Goal: Transaction & Acquisition: Purchase product/service

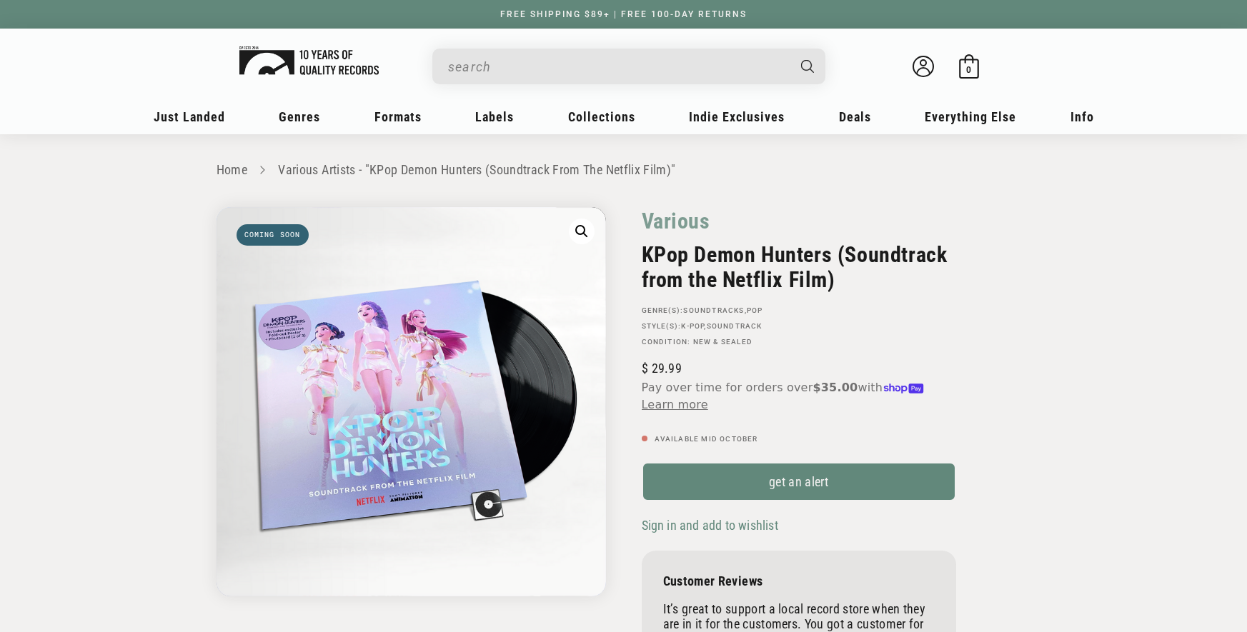
click at [282, 68] on img at bounding box center [308, 60] width 139 height 29
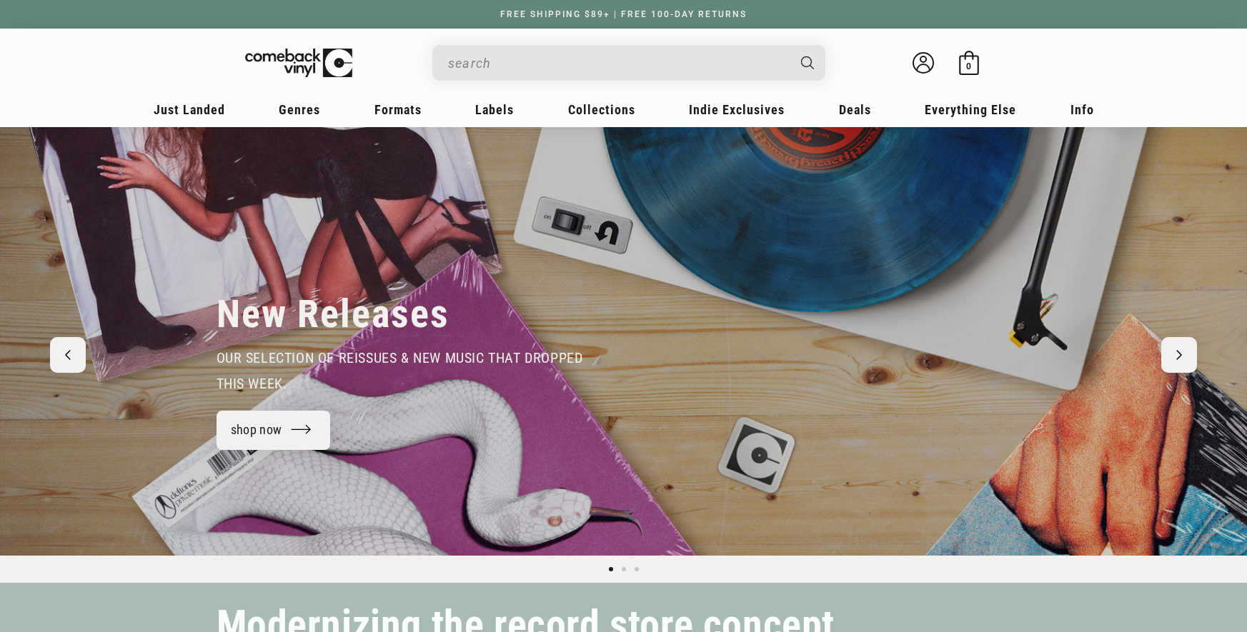
click at [584, 69] on input "When autocomplete results are available use up and down arrows to review and en…" at bounding box center [617, 63] width 339 height 29
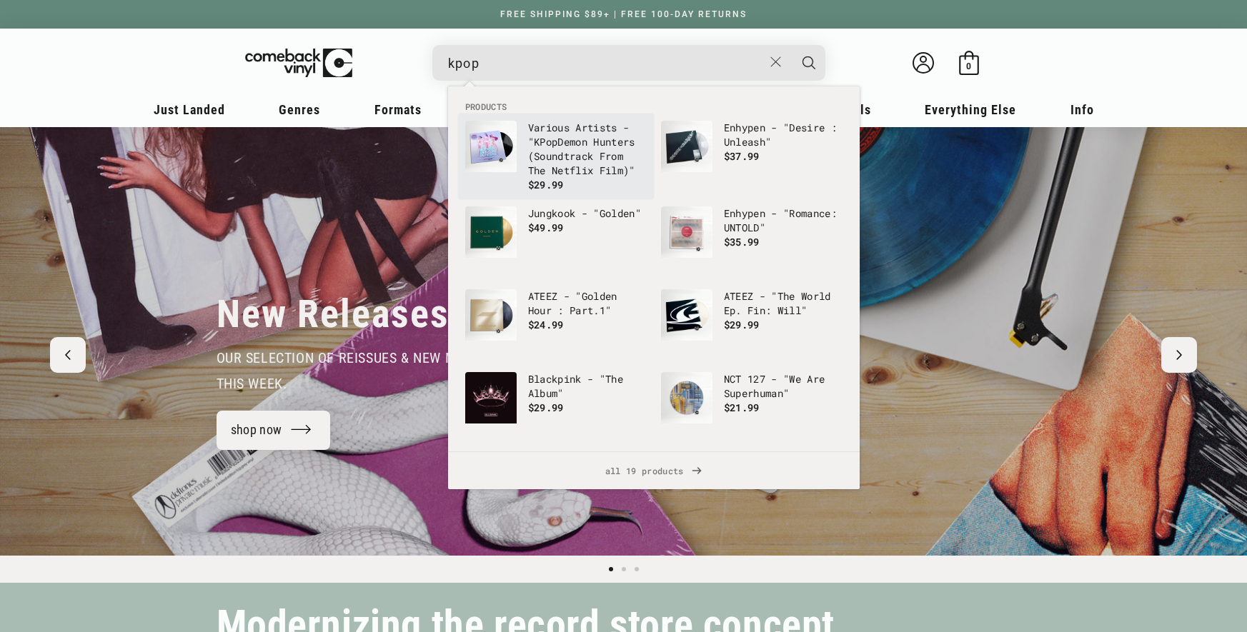
type input "kpop"
click at [599, 119] on li "Various Artists - " KPop Demon Hunters (Soundtrack From The Netflix Film)" $29.…" at bounding box center [556, 157] width 196 height 86
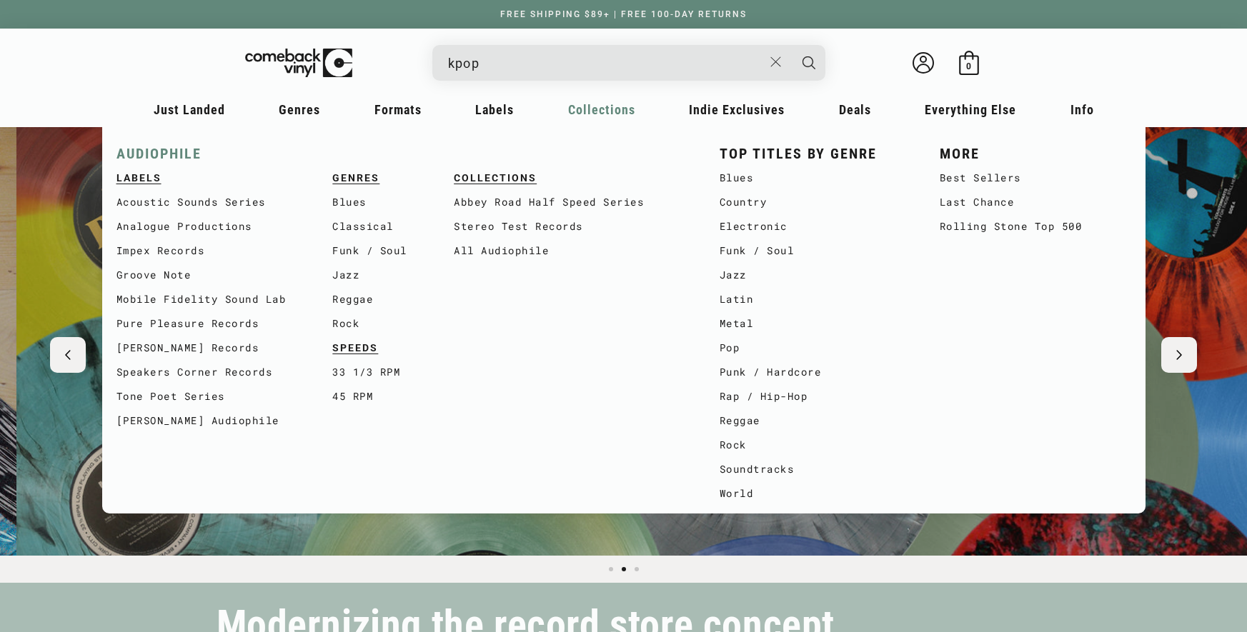
scroll to position [0, 1247]
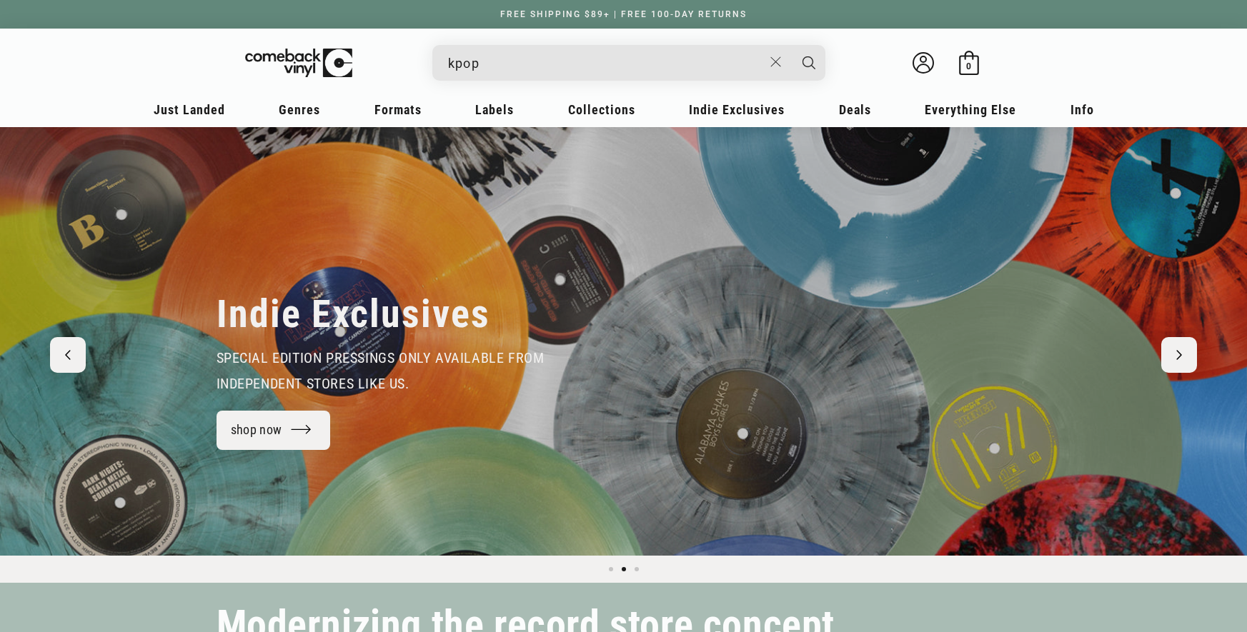
click at [601, 59] on input "kpop" at bounding box center [605, 63] width 315 height 29
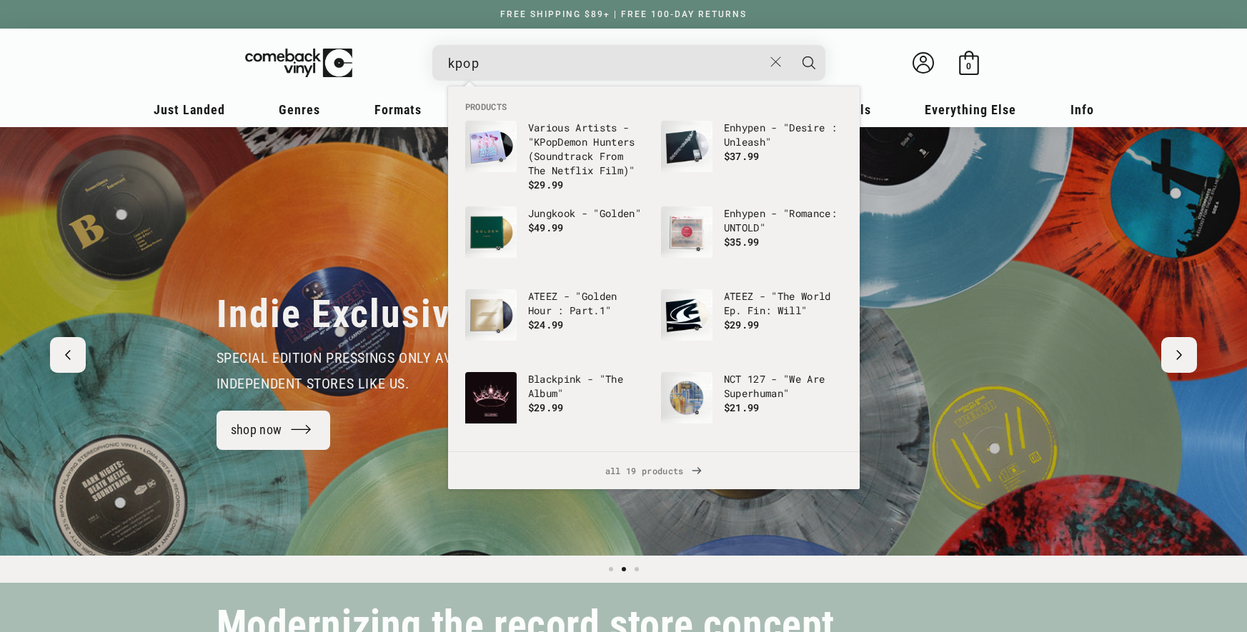
click at [557, 162] on p "Various Artists - " KPop Demon Hunters (Soundtrack From The Netflix Film)"" at bounding box center [587, 149] width 119 height 57
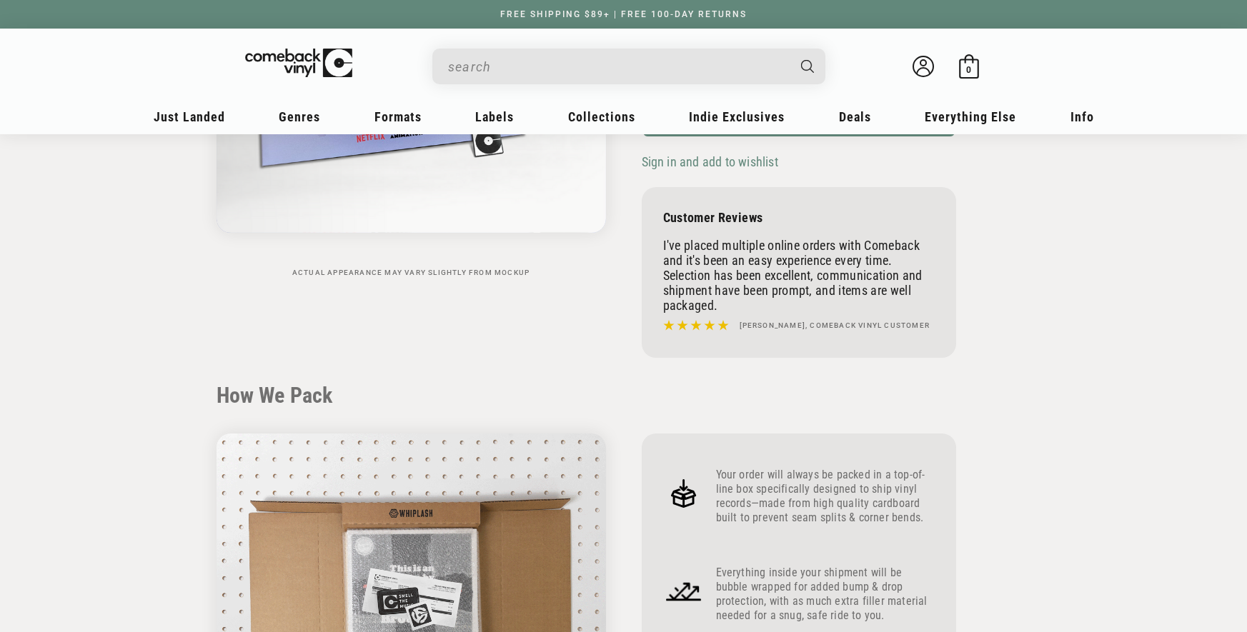
scroll to position [860, 0]
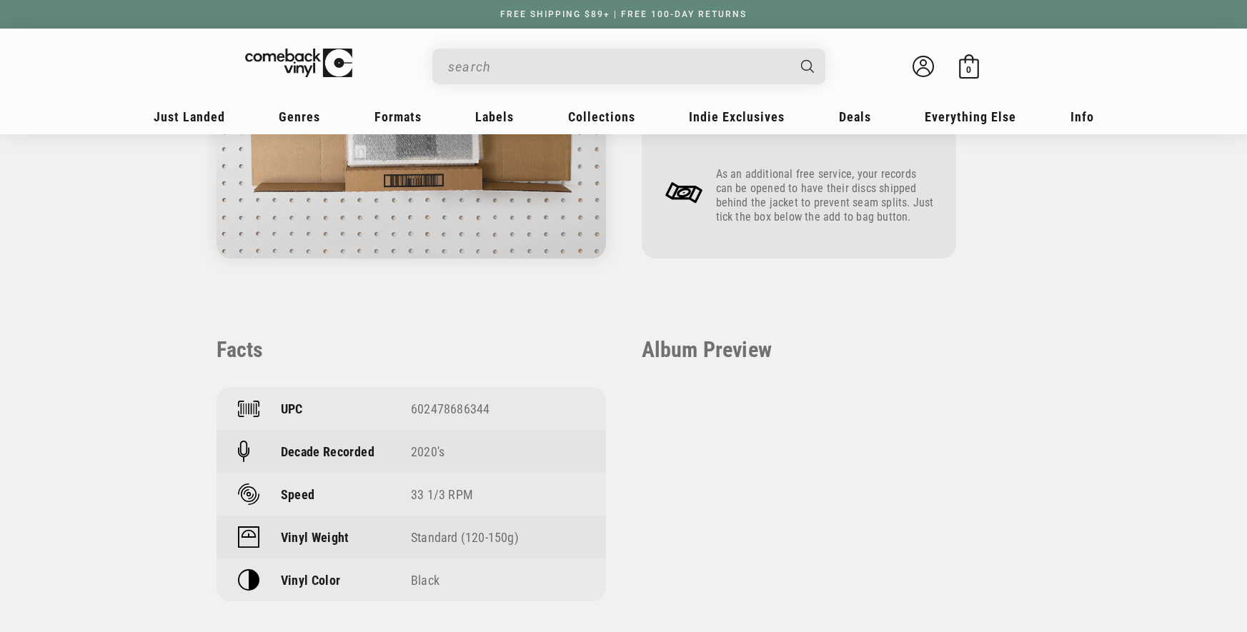
click at [468, 411] on div "602478686344" at bounding box center [498, 408] width 174 height 15
copy div "602478686344"
click at [307, 59] on img at bounding box center [308, 60] width 139 height 29
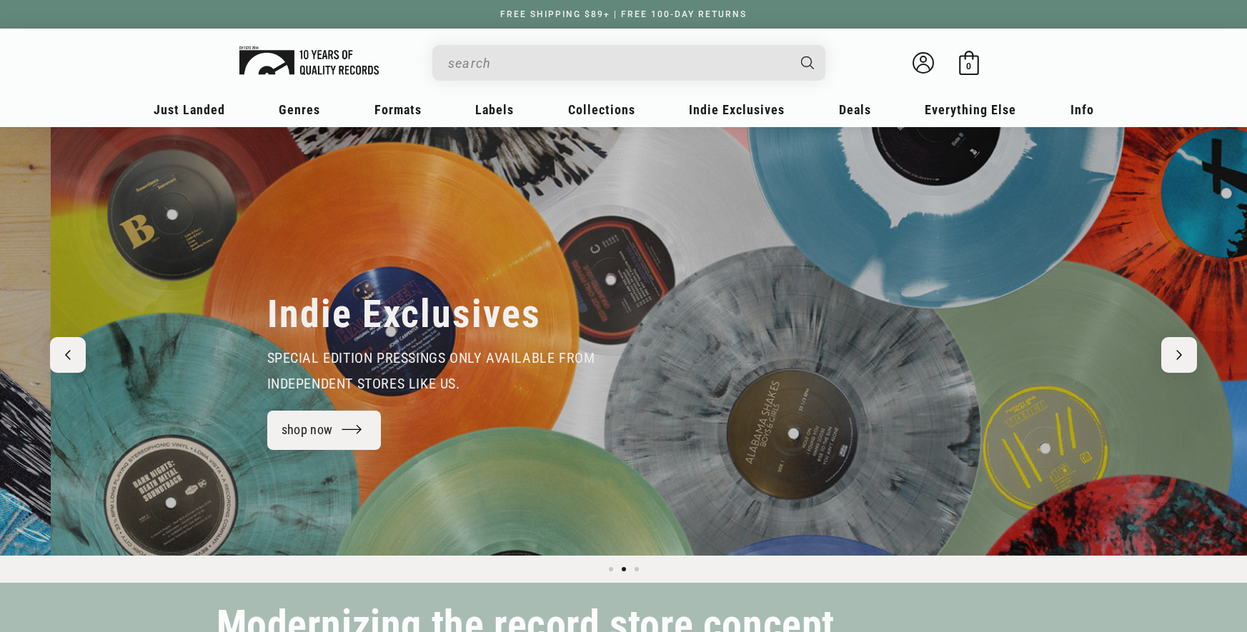
scroll to position [0, 1247]
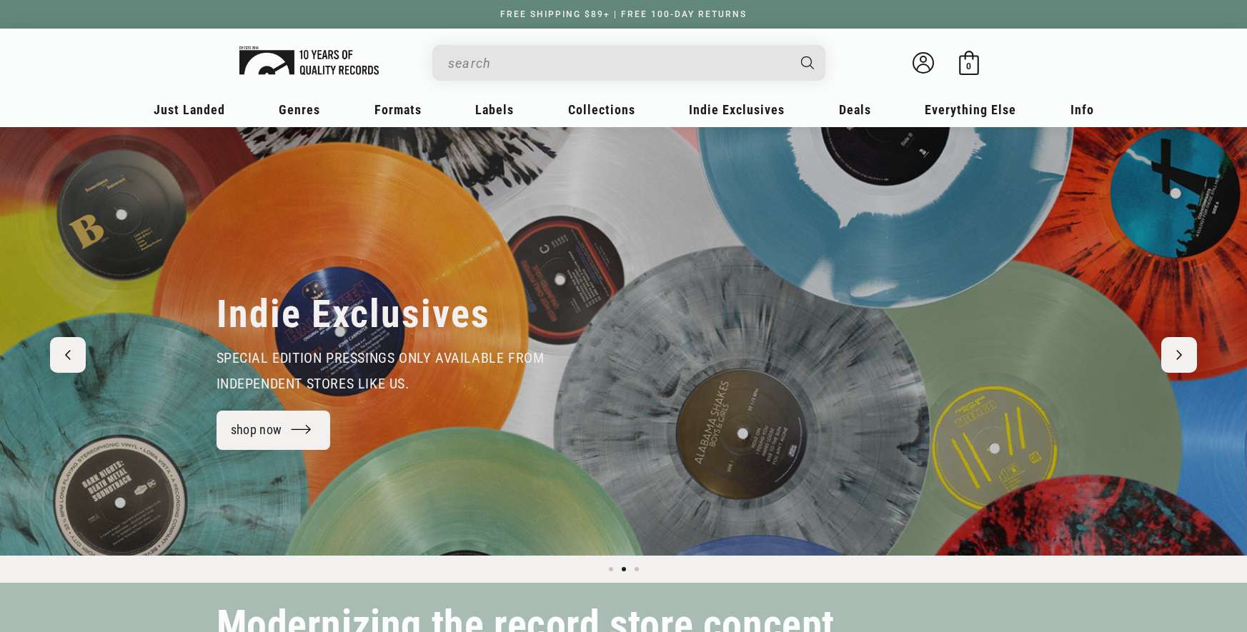
click at [292, 44] on link at bounding box center [298, 63] width 118 height 40
